Goal: Task Accomplishment & Management: Complete application form

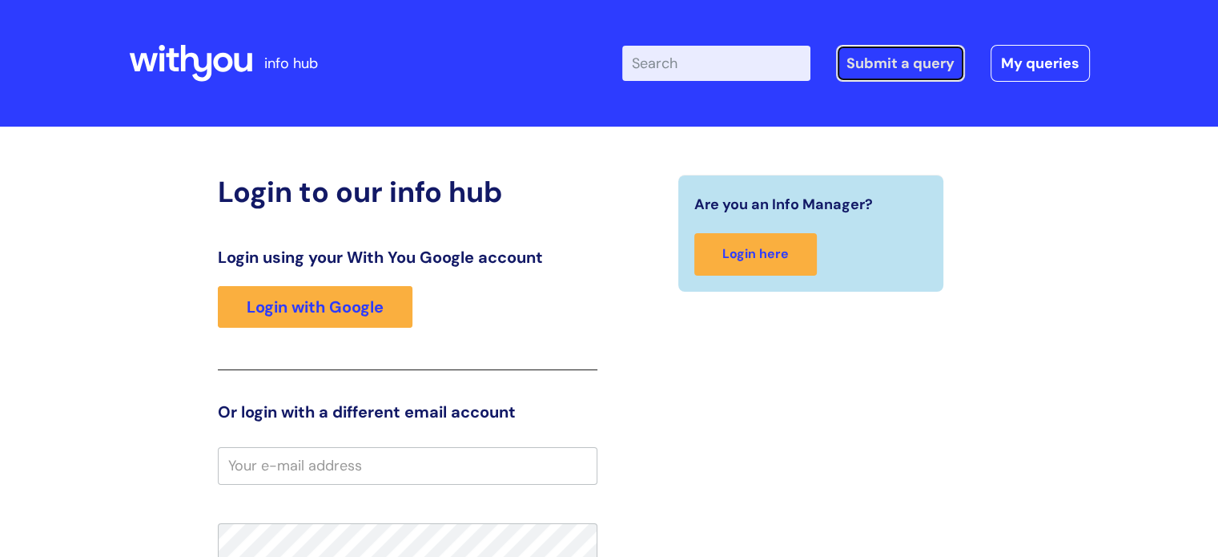
click at [878, 66] on link "Submit a query" at bounding box center [900, 63] width 129 height 37
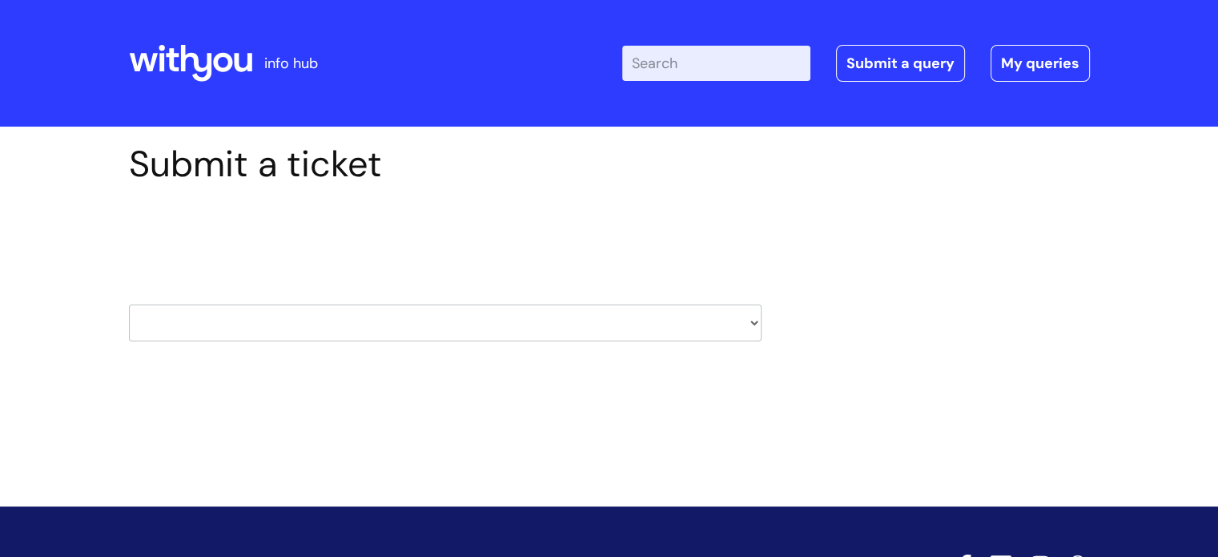
click at [593, 310] on select "HR / People IT and Support Clinical Drug Alerts Finance Accounts Data Support T…" at bounding box center [445, 322] width 633 height 37
select select "it_and_support"
click at [129, 304] on select "HR / People IT and Support Clinical Drug Alerts Finance Accounts Data Support T…" at bounding box center [445, 322] width 633 height 37
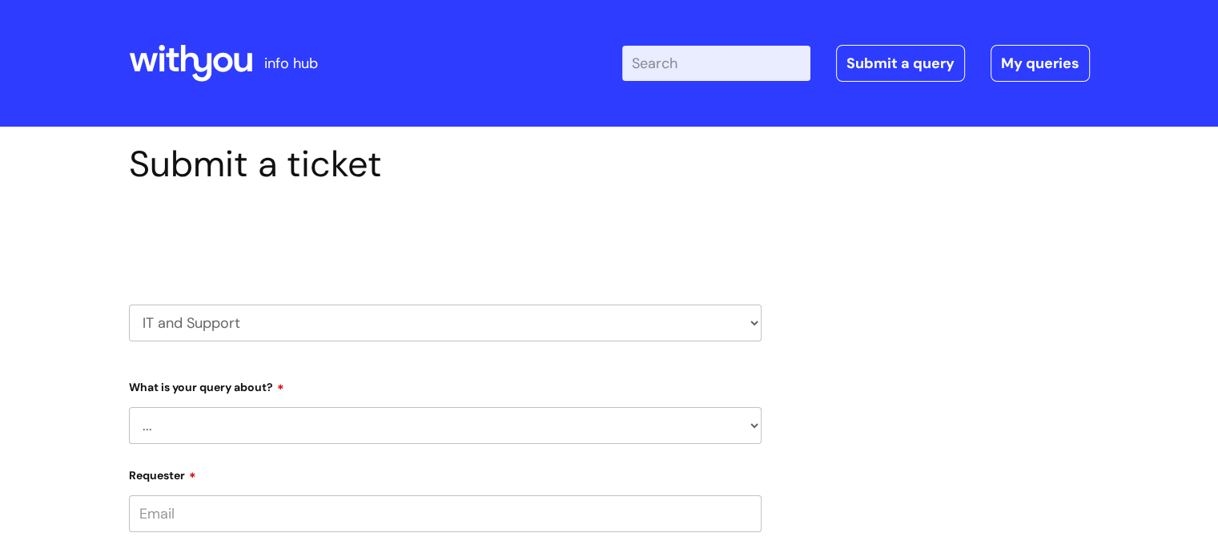
scroll to position [157, 0]
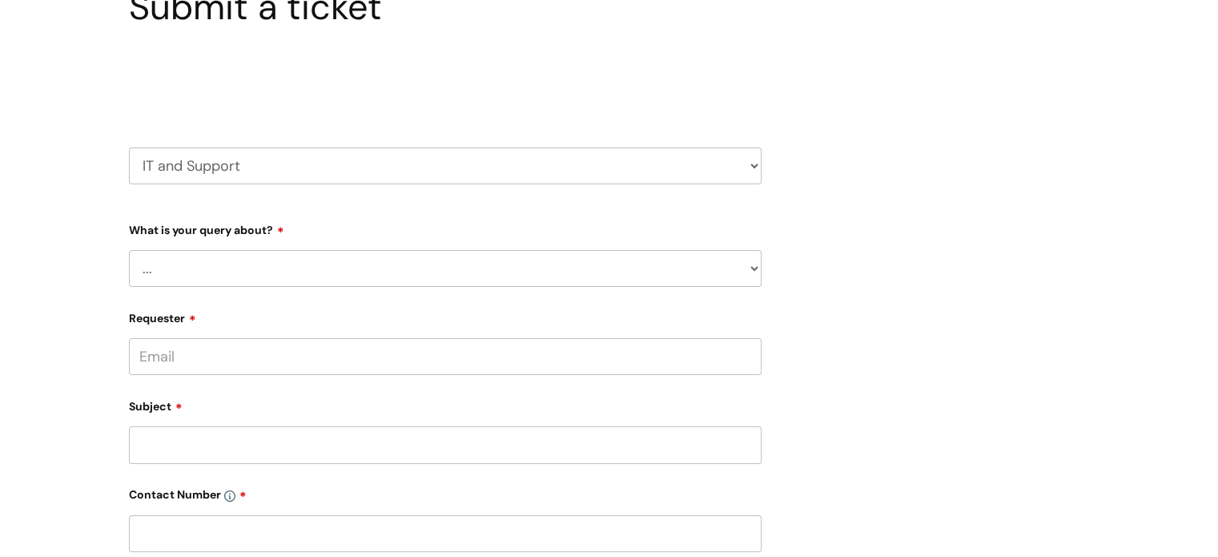
click at [420, 256] on select "... Mobile Phone Reset & MFA Accounts, Starters and Leavers IT Hardware issue I…" at bounding box center [445, 268] width 633 height 37
select select "Mobile Phone Reset & MFA"
click at [129, 250] on select "... Mobile Phone Reset & MFA Accounts, Starters and Leavers IT Hardware issue I…" at bounding box center [445, 268] width 633 height 37
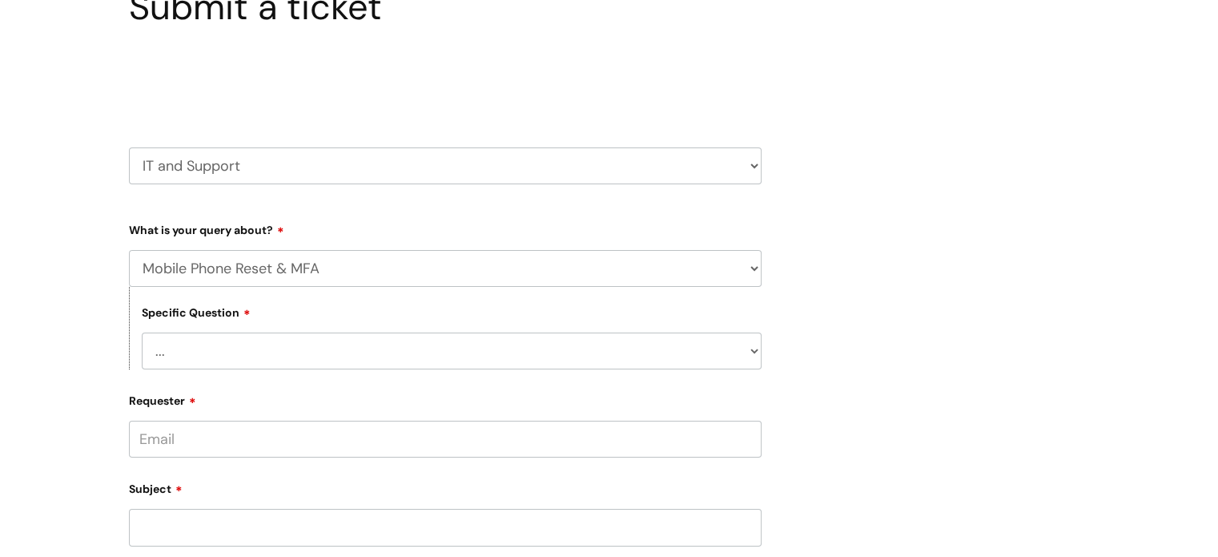
click at [276, 344] on select "... Support with Mobile Phone Reset & MFA" at bounding box center [452, 350] width 620 height 37
select select "Support with Mobile Phone Reset & MFA"
click at [142, 332] on select "... Support with Mobile Phone Reset & MFA" at bounding box center [452, 350] width 620 height 37
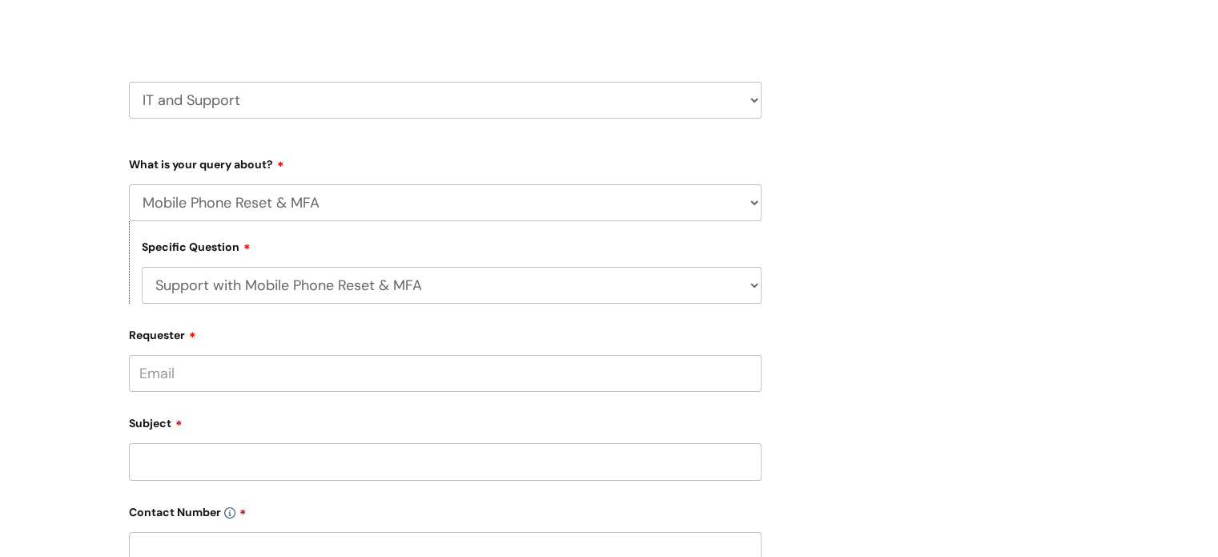
click at [240, 380] on input "Requester" at bounding box center [445, 373] width 633 height 37
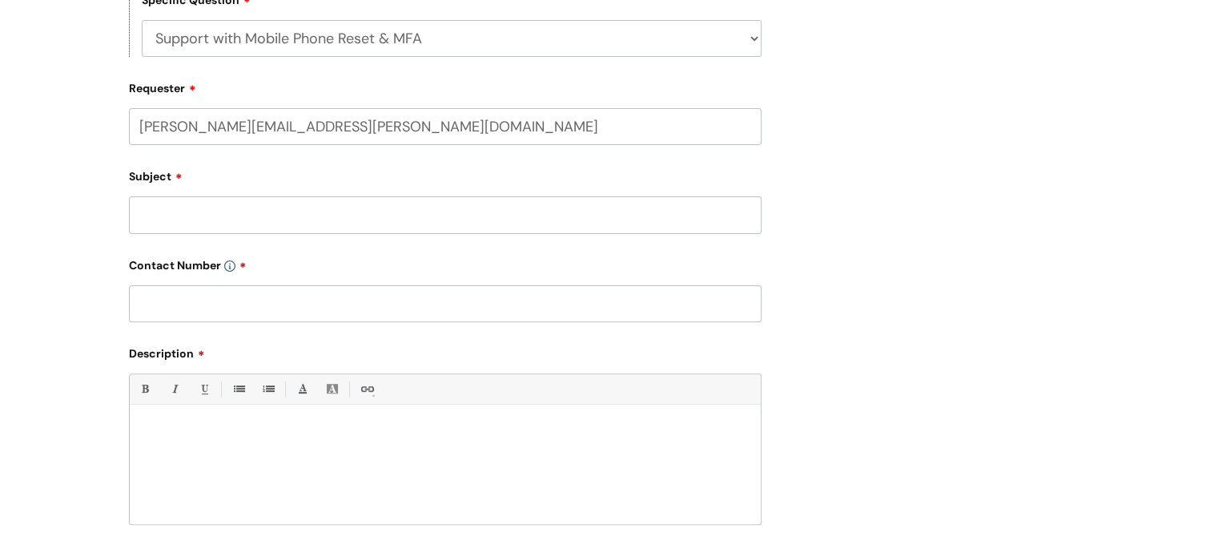
type input "[PERSON_NAME][EMAIL_ADDRESS][PERSON_NAME][DOMAIN_NAME]"
click at [182, 223] on input "Subject" at bounding box center [445, 214] width 633 height 37
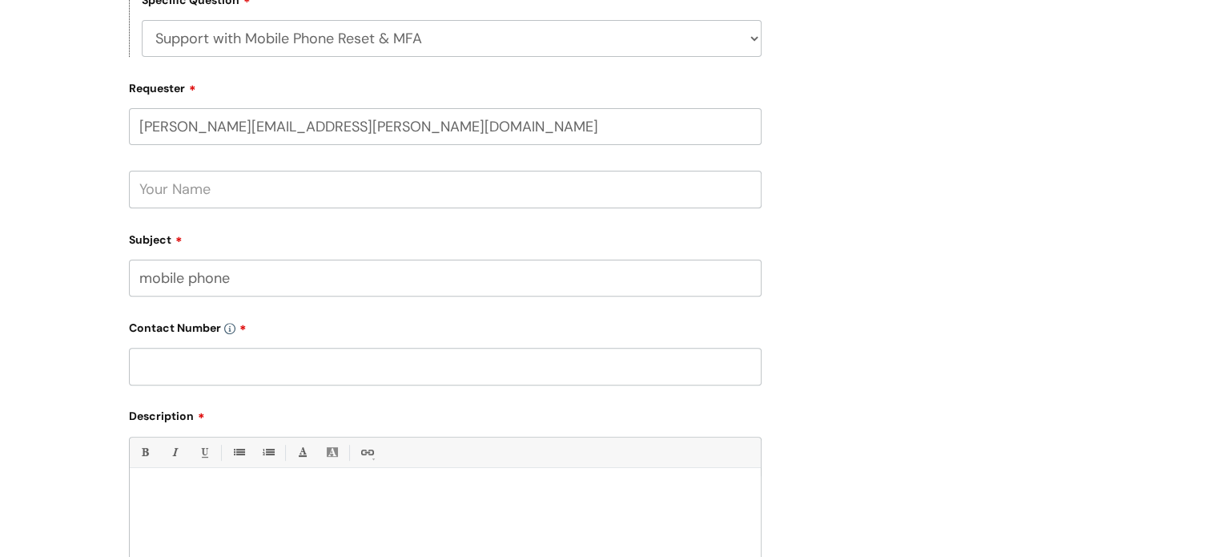
type input "mobile phone"
click at [188, 200] on input "text" at bounding box center [445, 189] width 633 height 37
type input "[PERSON_NAME]"
click at [258, 283] on input "mobile phone" at bounding box center [445, 278] width 633 height 37
type input "mobile phone"
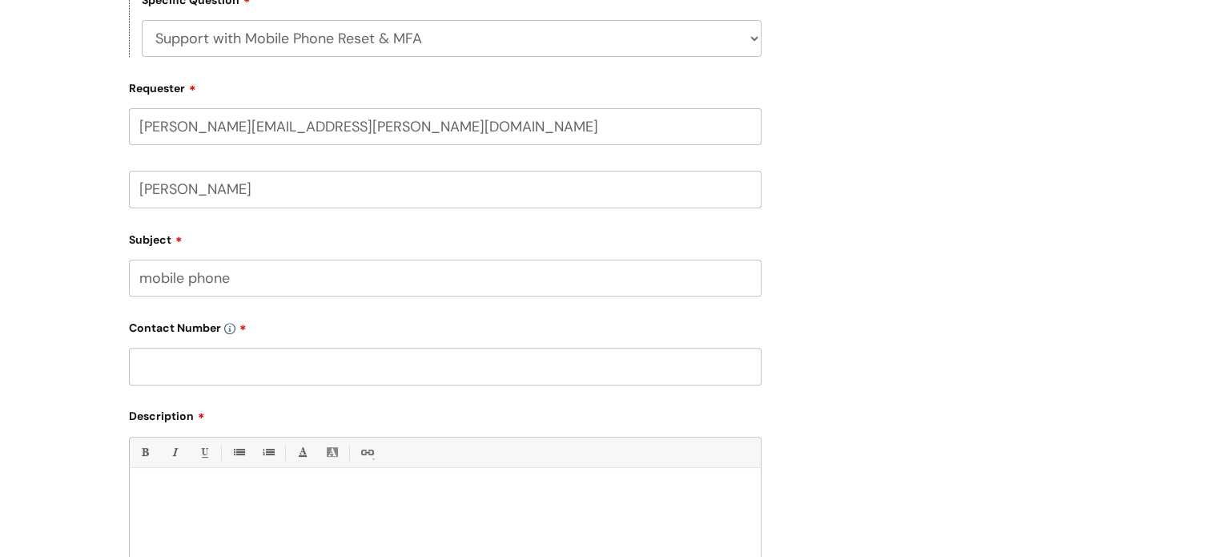
click at [248, 355] on input "text" at bounding box center [445, 366] width 633 height 37
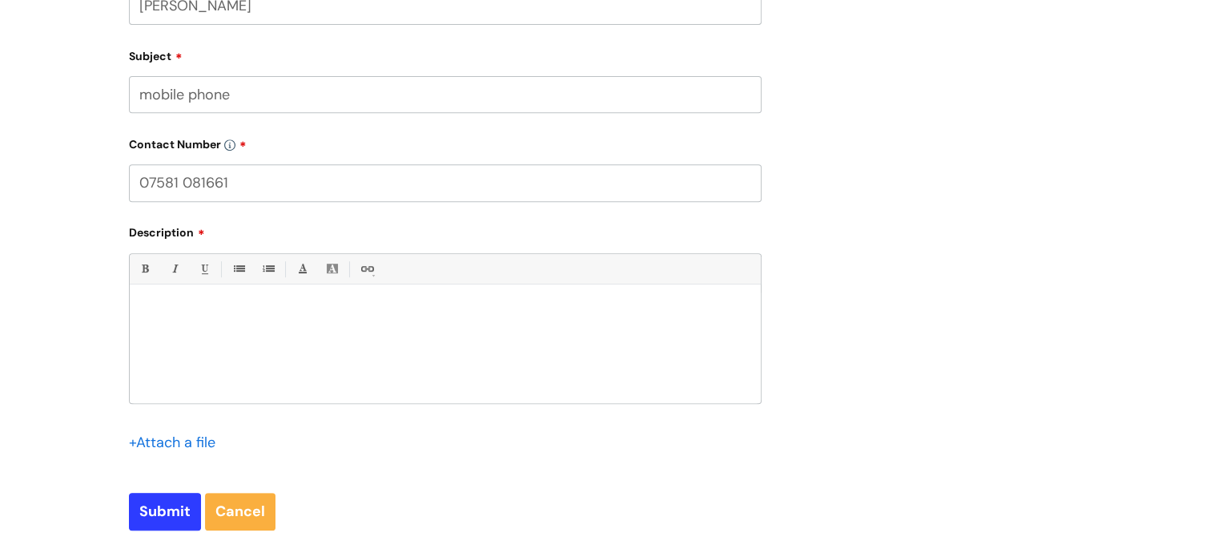
scroll to position [654, 0]
type input "07581 081661"
click at [205, 335] on div at bounding box center [445, 347] width 631 height 111
drag, startPoint x: 328, startPoint y: 340, endPoint x: 249, endPoint y: 340, distance: 78.5
click at [249, 340] on p "i recently started with SPOC team," at bounding box center [445, 339] width 607 height 14
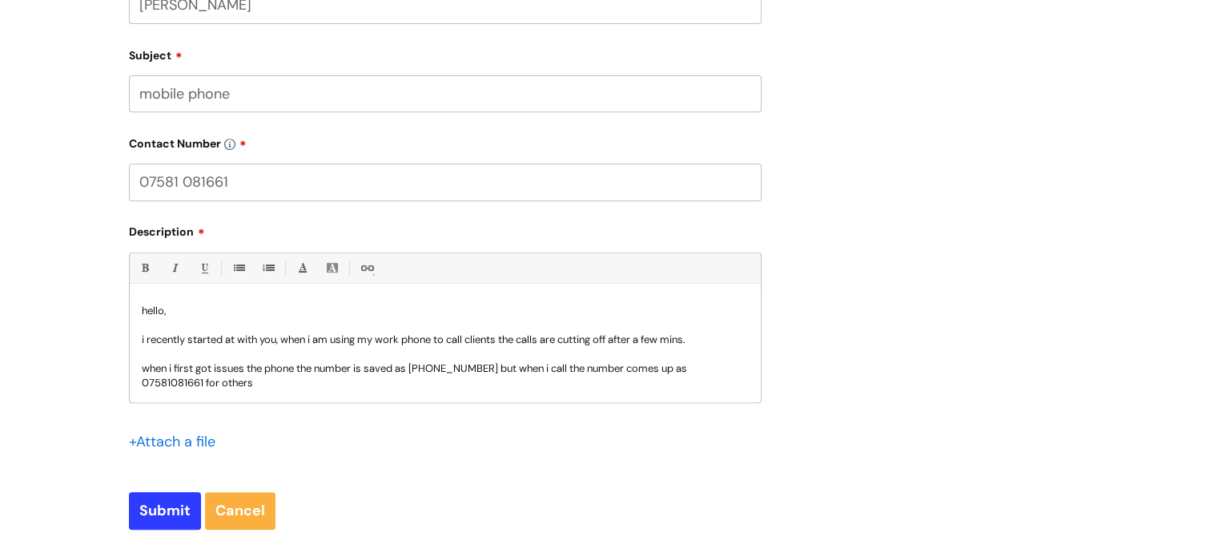
click at [365, 368] on p "when i first got issues the phone the number is saved as [PHONE_NUMBER] but whe…" at bounding box center [445, 375] width 607 height 29
click at [319, 365] on p "when i first got issues the phone the number saved as [PHONE_NUMBER] but when i…" at bounding box center [445, 375] width 607 height 29
click at [368, 377] on p "when i first got issues the phone the default number saved as [PHONE_NUMBER] bu…" at bounding box center [445, 375] width 607 height 29
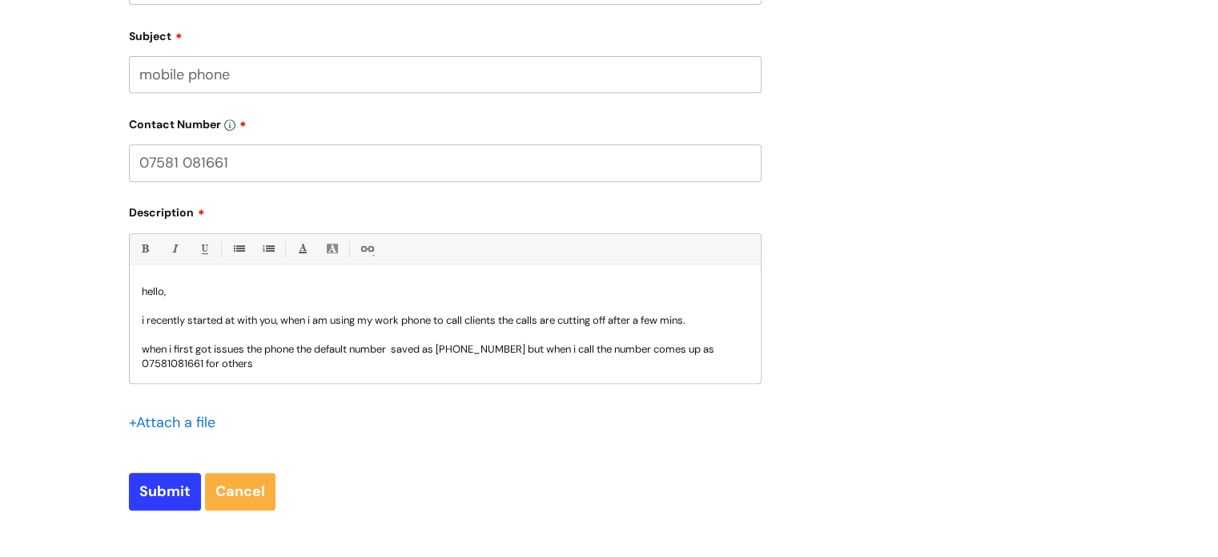
scroll to position [675, 0]
click at [284, 361] on p "when i first got issues the phone the default number saved as [PHONE_NUMBER] bu…" at bounding box center [445, 354] width 607 height 29
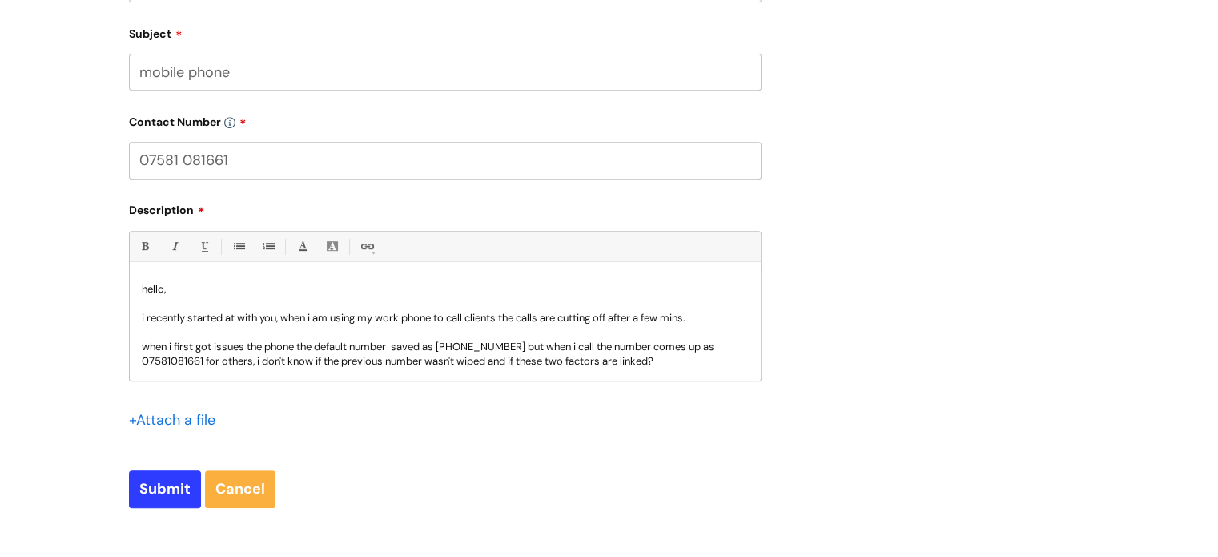
click at [679, 364] on p "when i first got issues the phone the default number saved as [PHONE_NUMBER] bu…" at bounding box center [445, 354] width 607 height 29
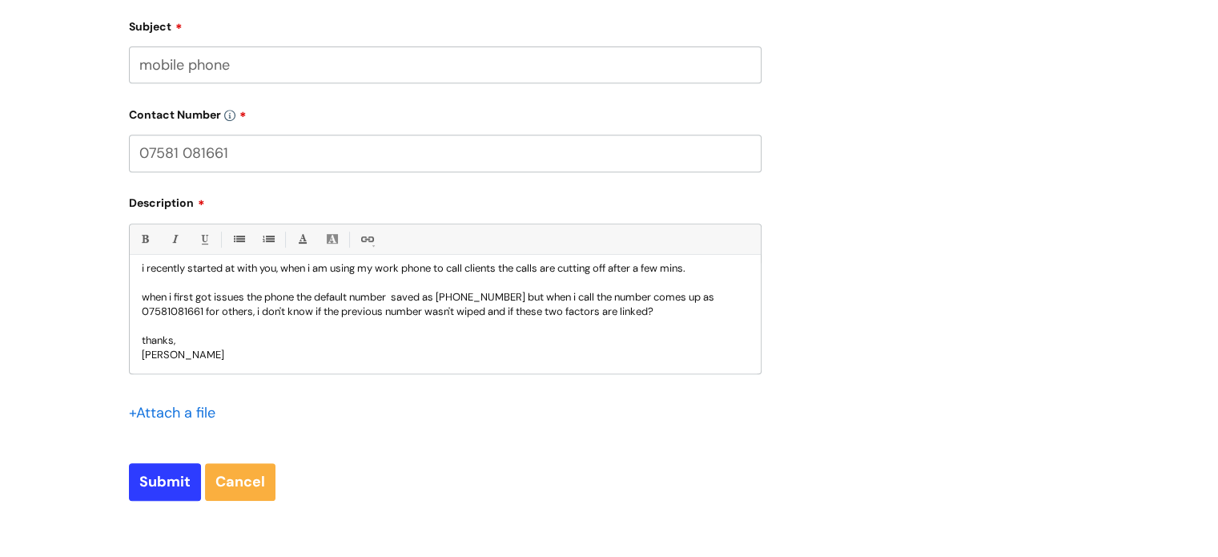
scroll to position [687, 0]
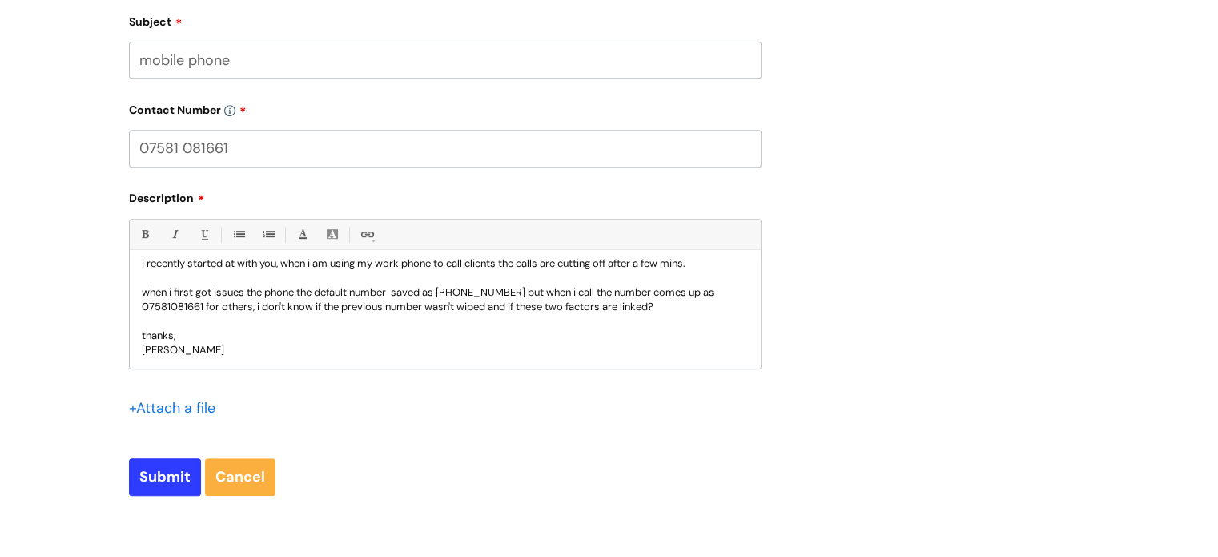
click at [245, 287] on p "when i first got issues the phone the default number saved as [PHONE_NUMBER] bu…" at bounding box center [445, 299] width 607 height 29
click at [252, 314] on p at bounding box center [445, 321] width 607 height 14
click at [400, 291] on p "when i first got issued the phone the default number saved as [PHONE_NUMBER] bu…" at bounding box center [445, 299] width 607 height 29
click at [582, 294] on p "when i first got issued the phone the default number was saved as [PHONE_NUMBER…" at bounding box center [445, 299] width 607 height 29
click at [315, 262] on p "i recently started at with you, when i am using my work phone to call clients t…" at bounding box center [445, 263] width 607 height 14
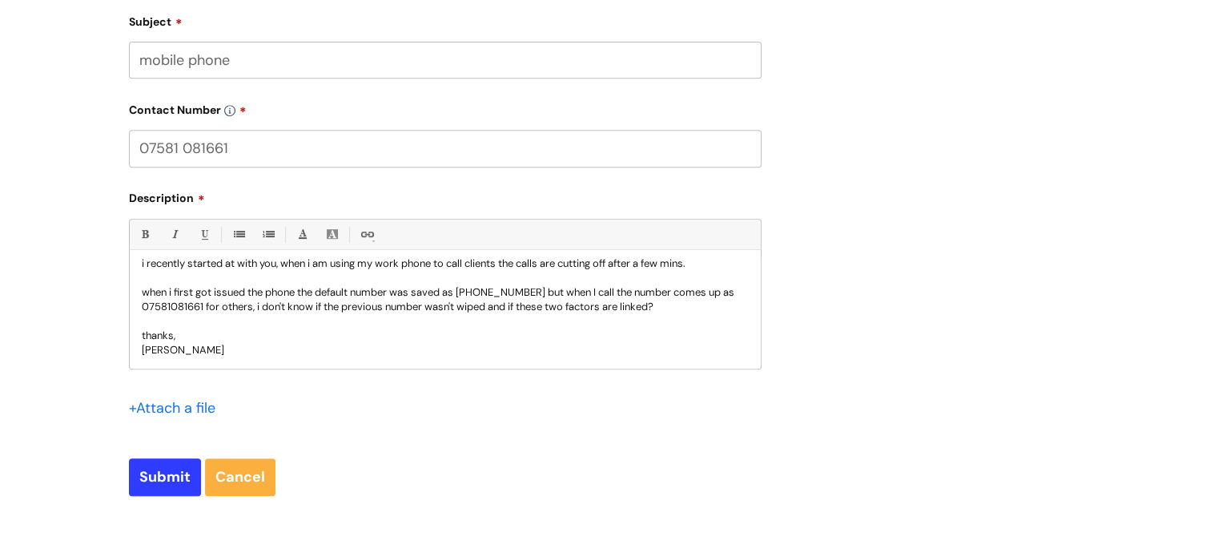
scroll to position [40, 0]
click at [513, 331] on p "thanks," at bounding box center [445, 338] width 607 height 14
click at [165, 461] on input "Submit" at bounding box center [165, 476] width 72 height 37
type input "Please Wait..."
